Goal: Check status: Check status

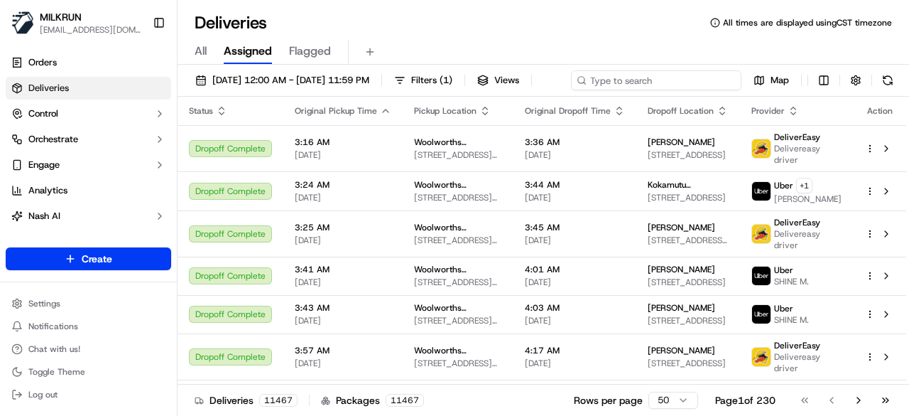
paste input "fd037d6e-1ad2-4886-8829-a9e23b298456"
click at [698, 78] on div "17/09/2025 12:00 AM - 17/09/2025 11:59 PM Filters ( 1 ) Views Map" at bounding box center [544, 83] width 732 height 26
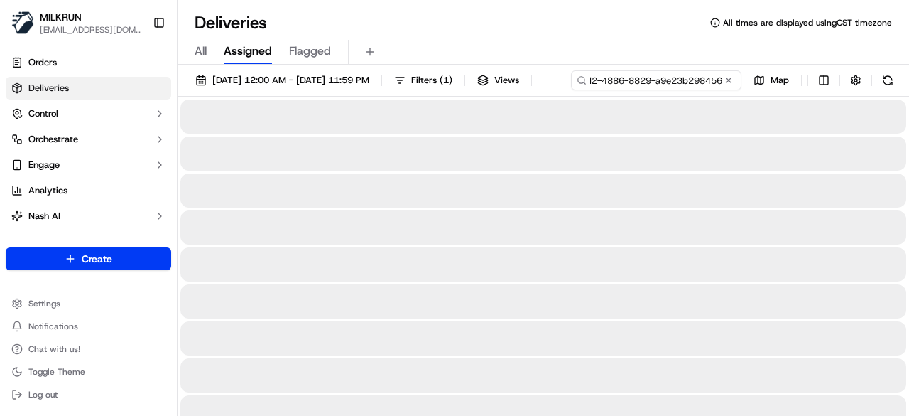
type input "fd037d6e-1ad2-4886-8829-a9e23b298456"
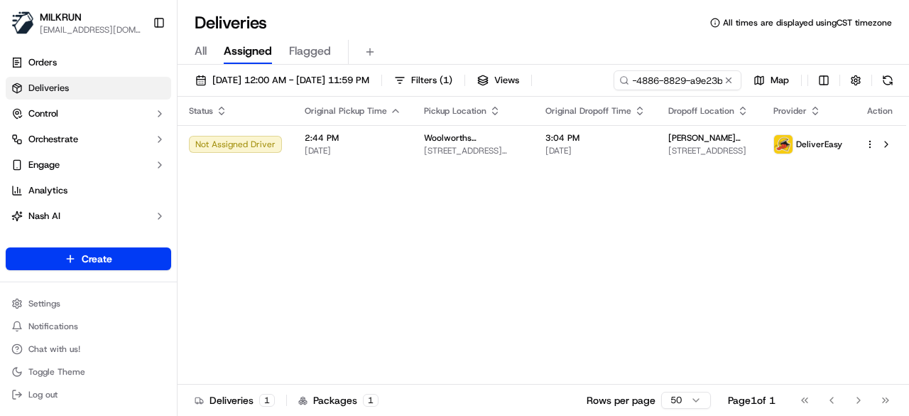
click at [641, 168] on div "Status Original Pickup Time Pickup Location Original Dropoff Time Dropoff Locat…" at bounding box center [542, 241] width 729 height 288
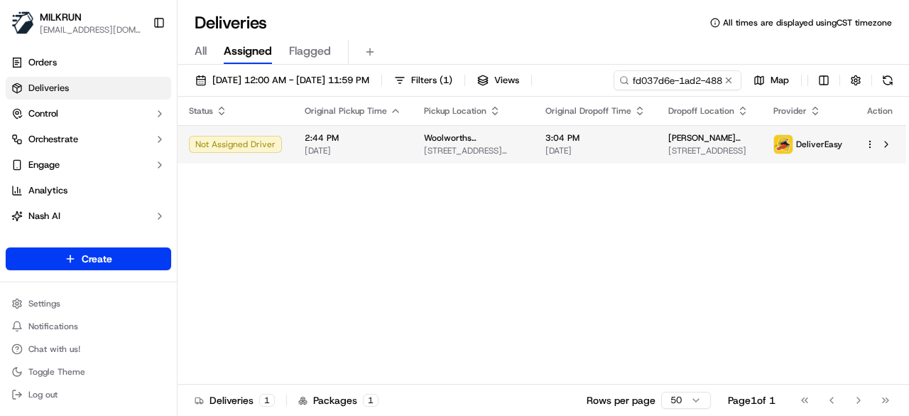
click at [628, 151] on span "[DATE]" at bounding box center [596, 150] width 100 height 11
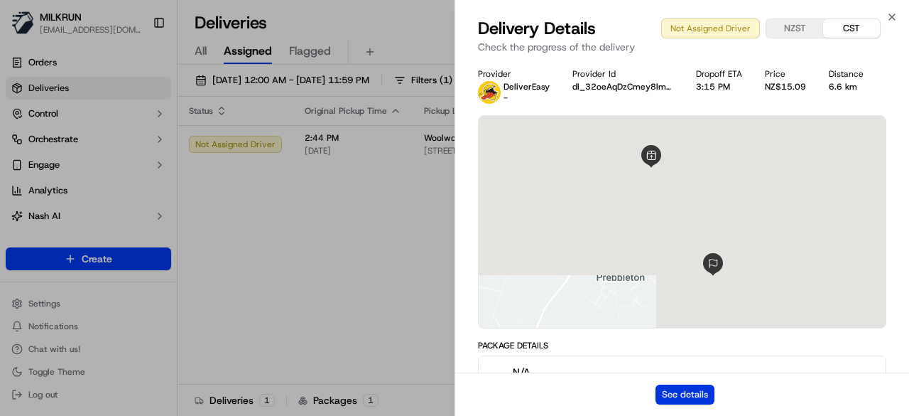
click at [688, 389] on button "See details" at bounding box center [685, 394] width 59 height 20
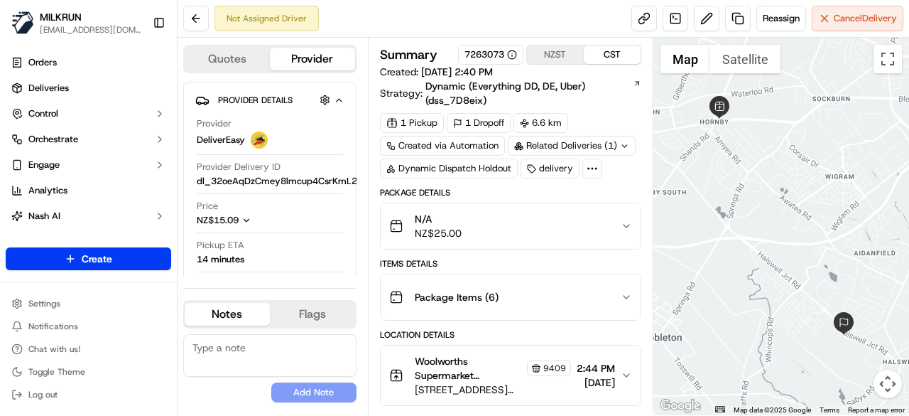
scroll to position [175, 0]
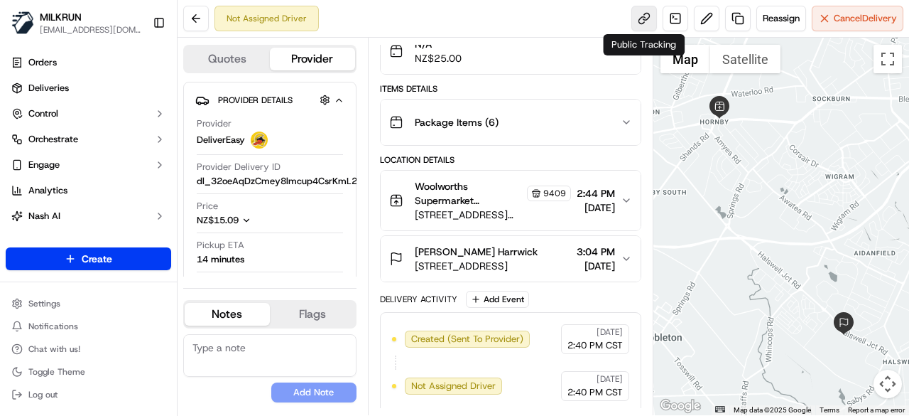
click at [642, 15] on link at bounding box center [645, 19] width 26 height 26
